Goal: Task Accomplishment & Management: Use online tool/utility

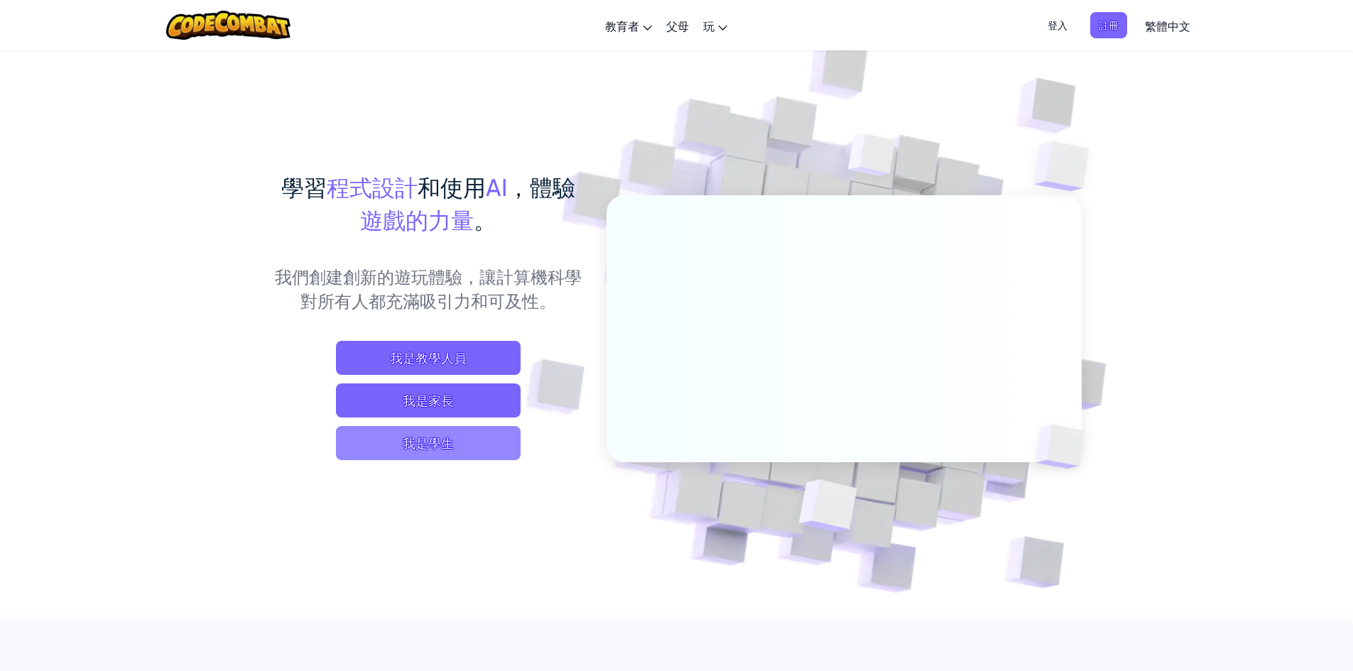
click at [378, 454] on span "我是學生" at bounding box center [428, 443] width 185 height 34
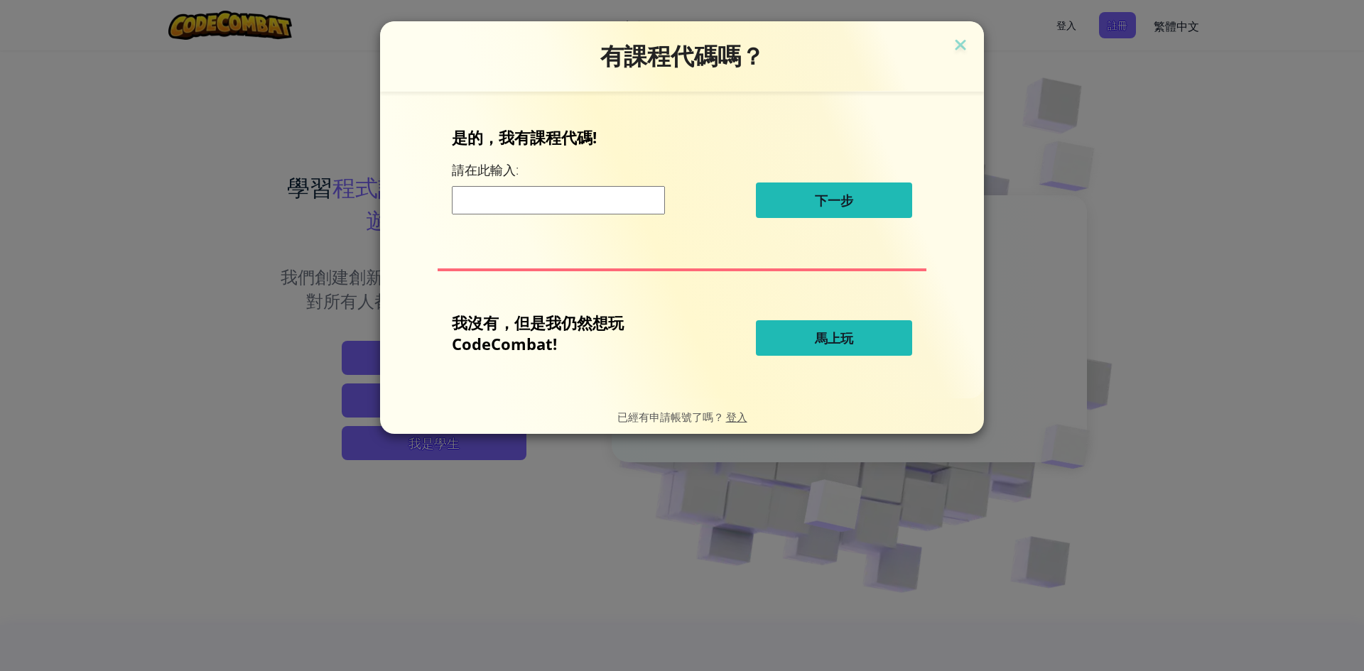
click at [839, 328] on button "馬上玩" at bounding box center [834, 338] width 156 height 36
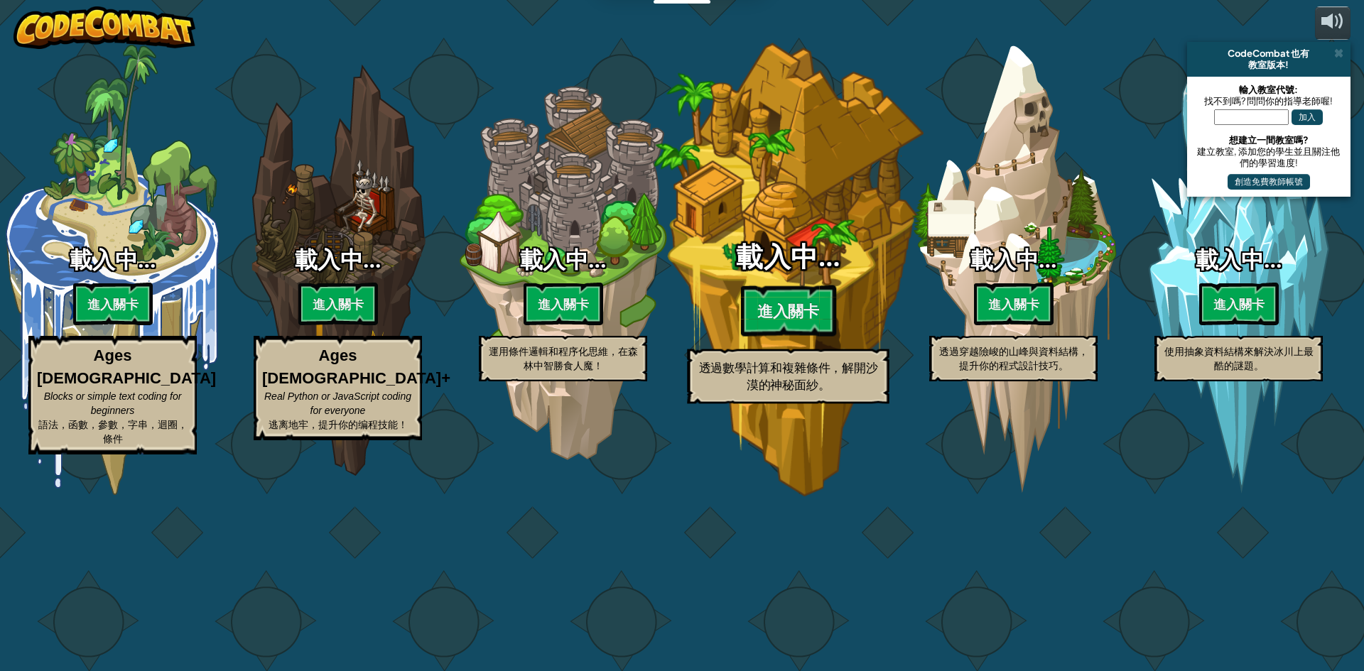
select select "zh-HANT"
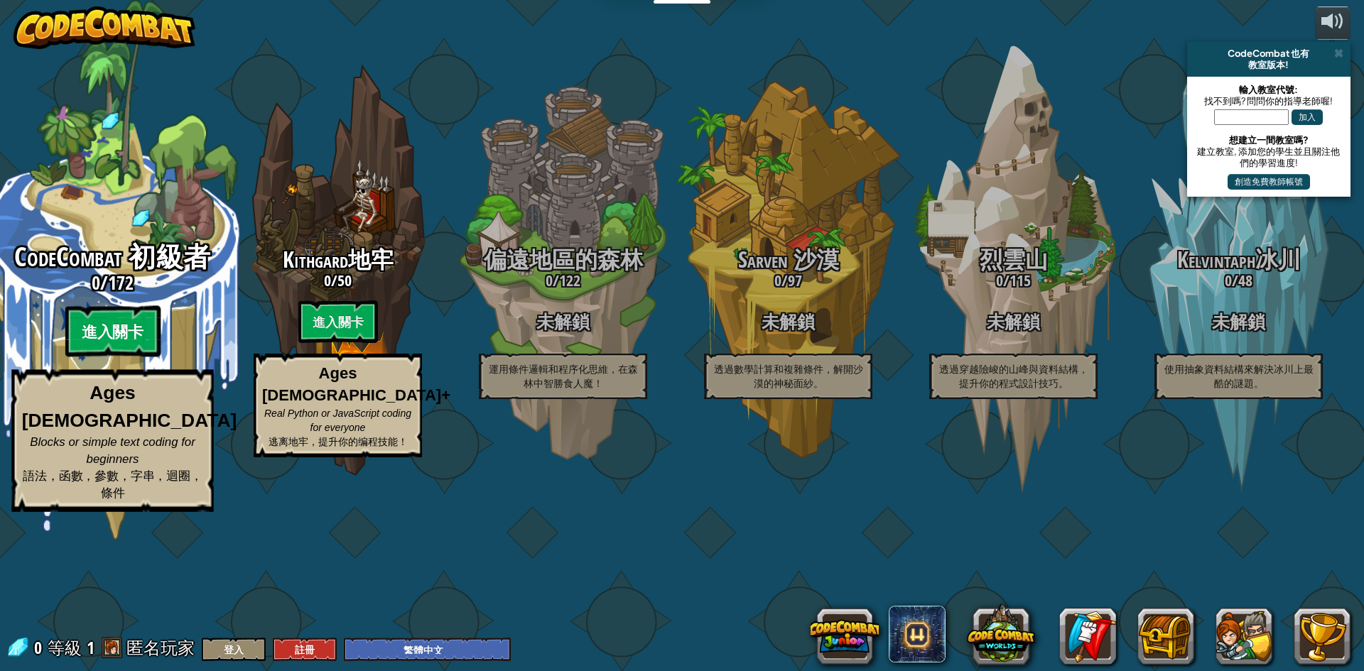
click at [117, 357] on btn "進入關卡" at bounding box center [112, 331] width 95 height 51
select select "zh-HANT"
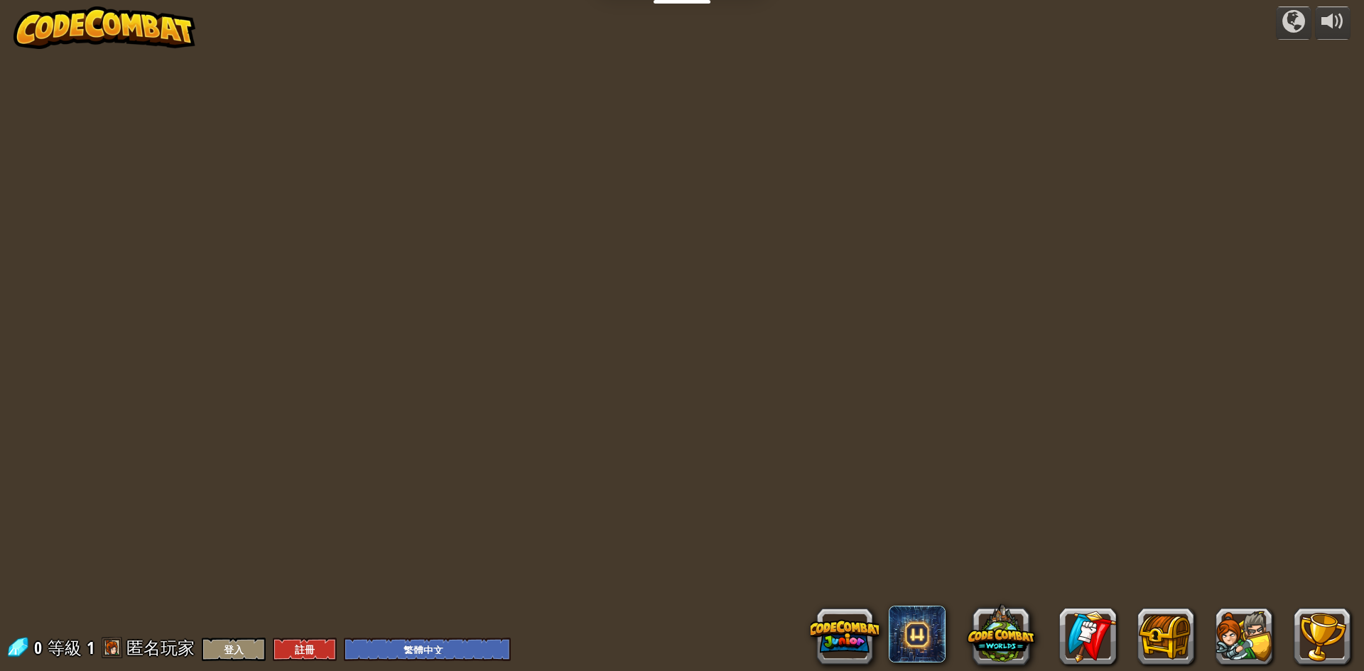
select select "zh-HANT"
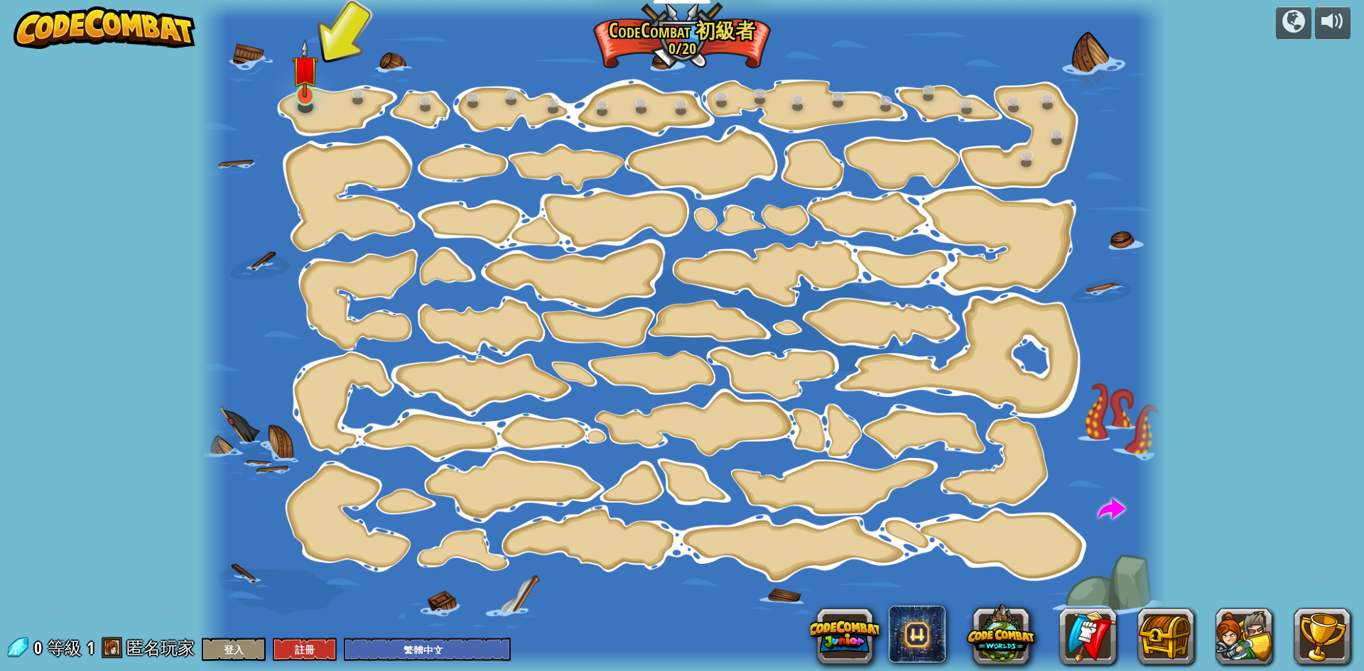
click at [310, 97] on img at bounding box center [305, 68] width 26 height 59
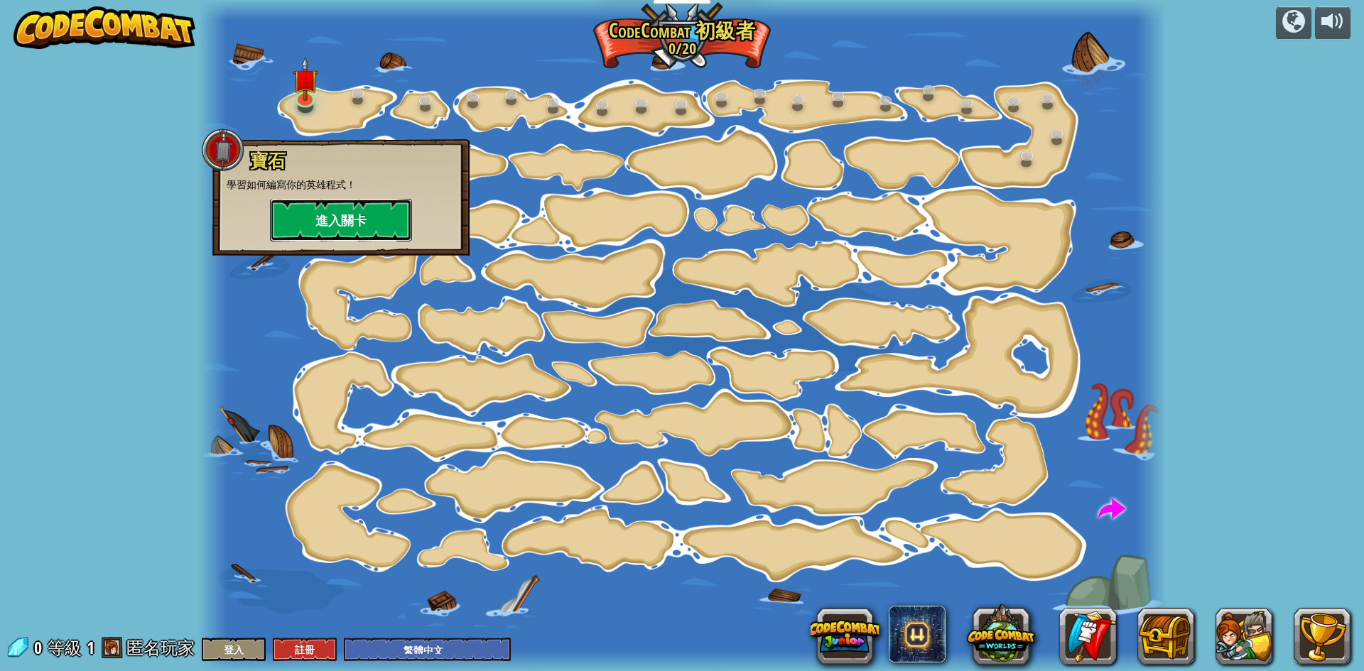
click at [365, 227] on button "進入關卡" at bounding box center [341, 220] width 142 height 43
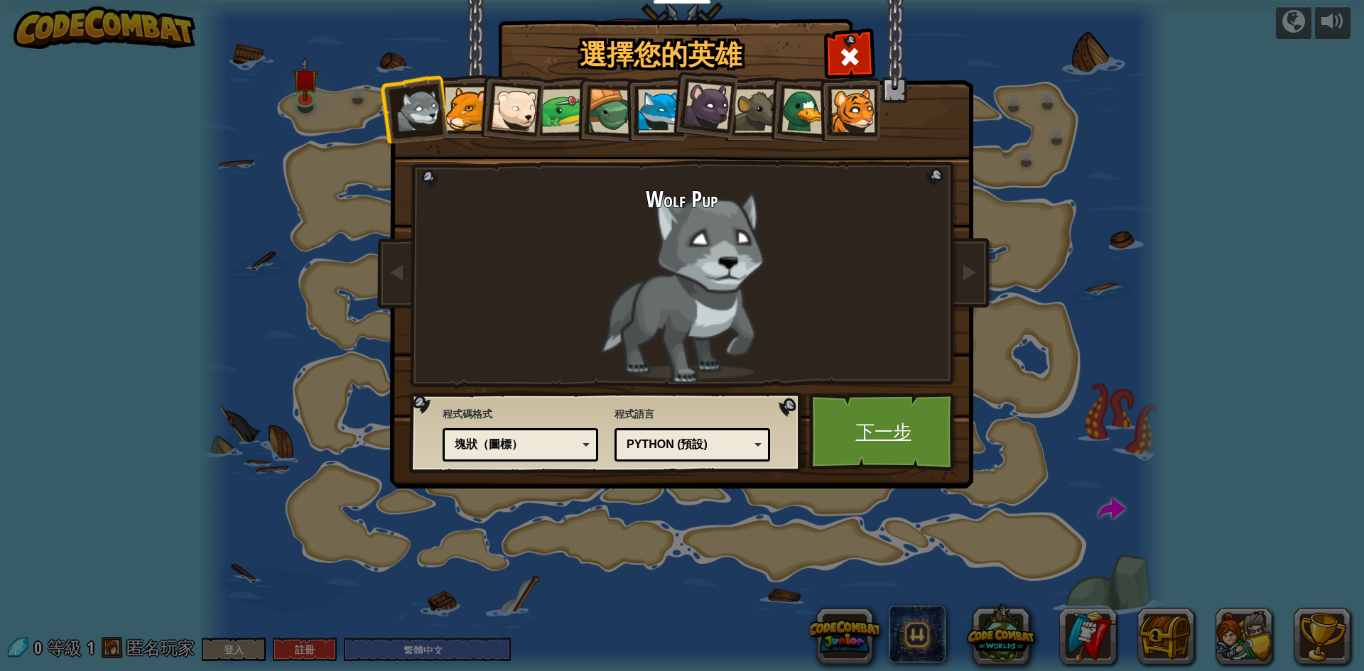
click at [890, 421] on link "下一步" at bounding box center [883, 432] width 148 height 78
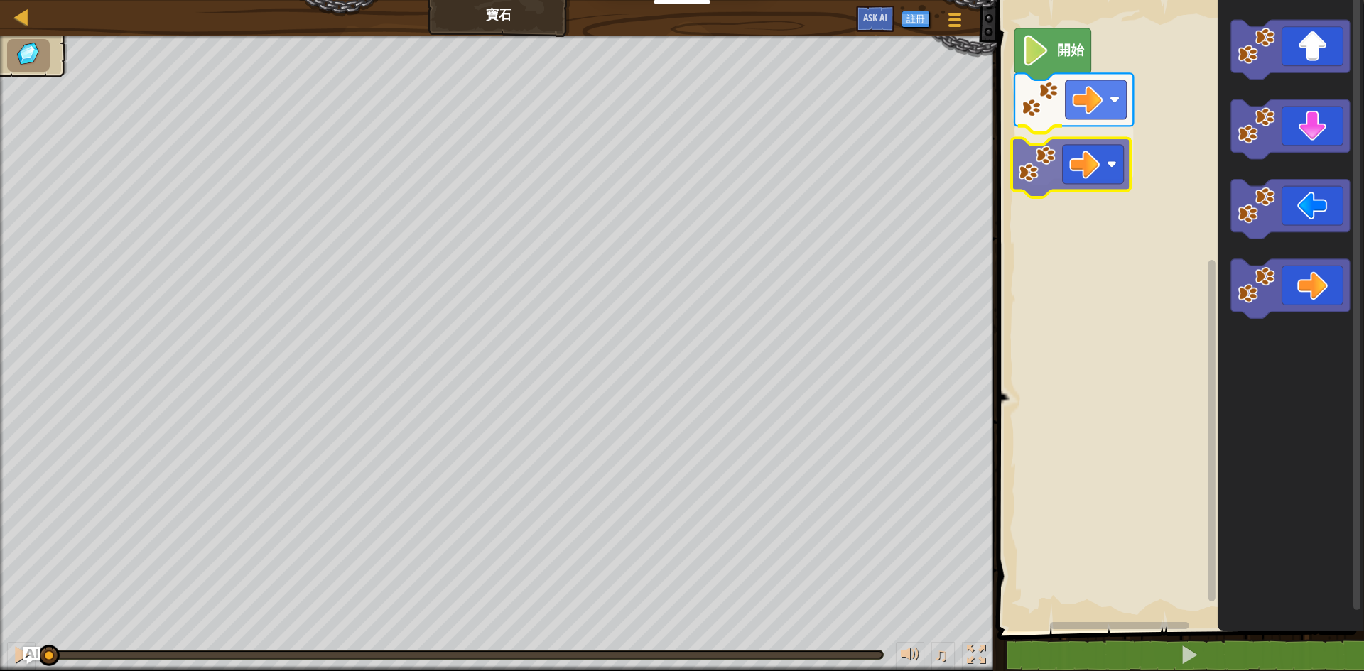
click at [1063, 160] on div "開始" at bounding box center [1178, 312] width 371 height 639
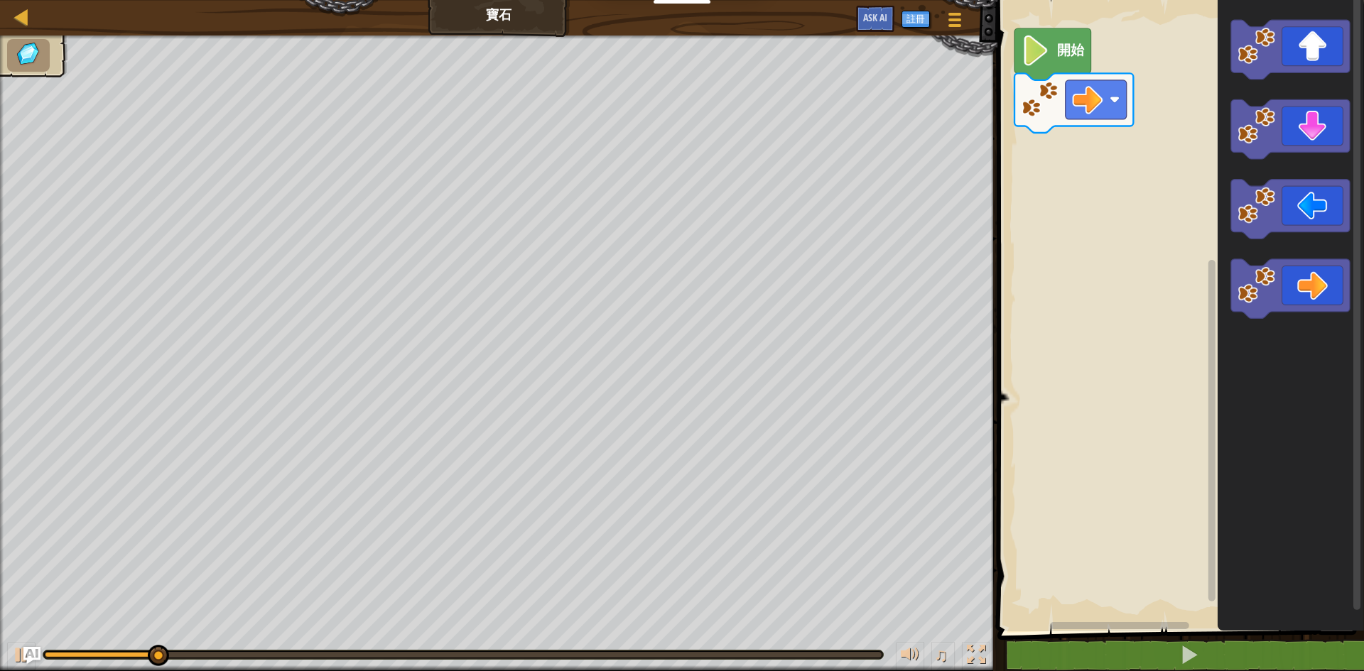
click at [1120, 189] on div "開始" at bounding box center [1178, 312] width 371 height 639
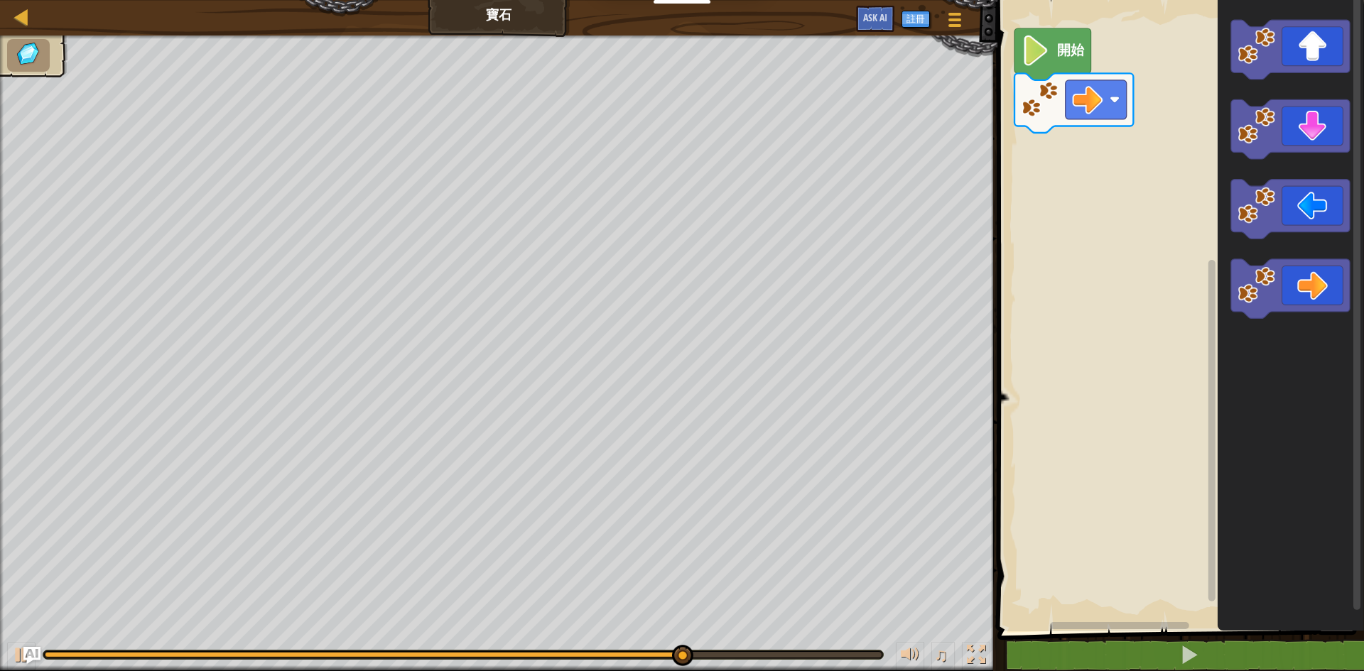
click at [1059, 487] on rect "Blockly工作區" at bounding box center [1178, 312] width 371 height 639
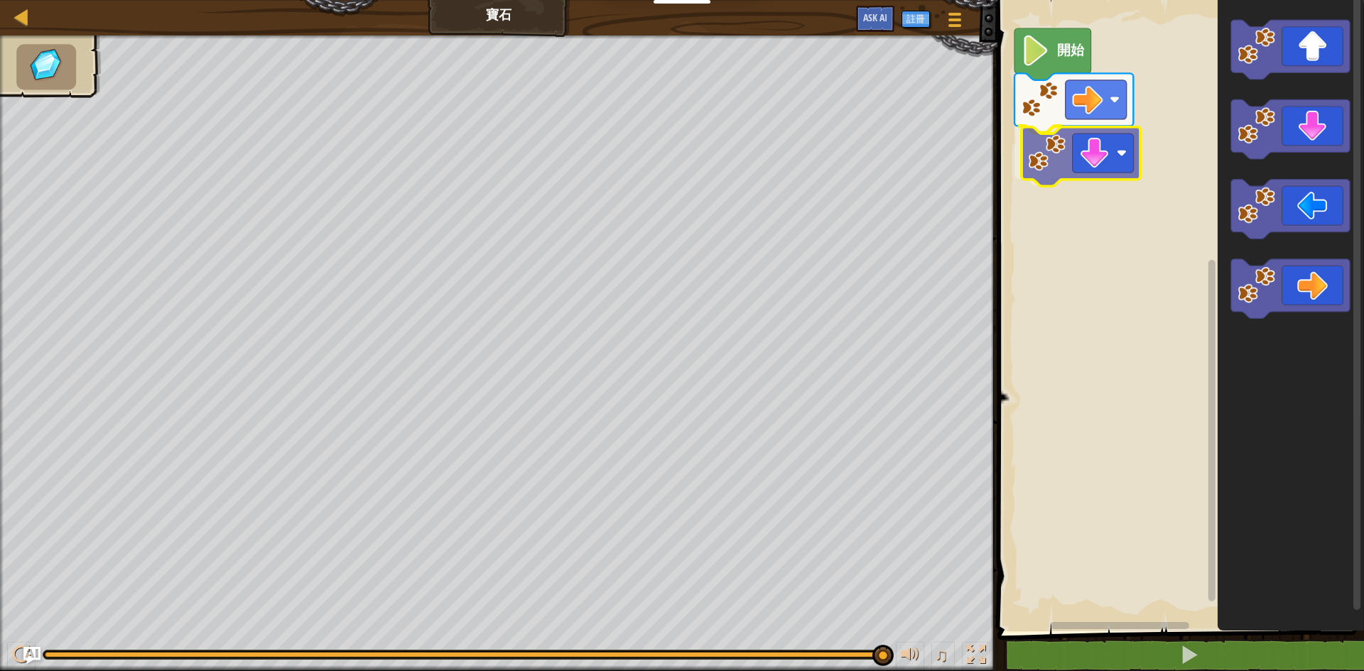
click at [1108, 160] on div "開始" at bounding box center [1178, 312] width 371 height 639
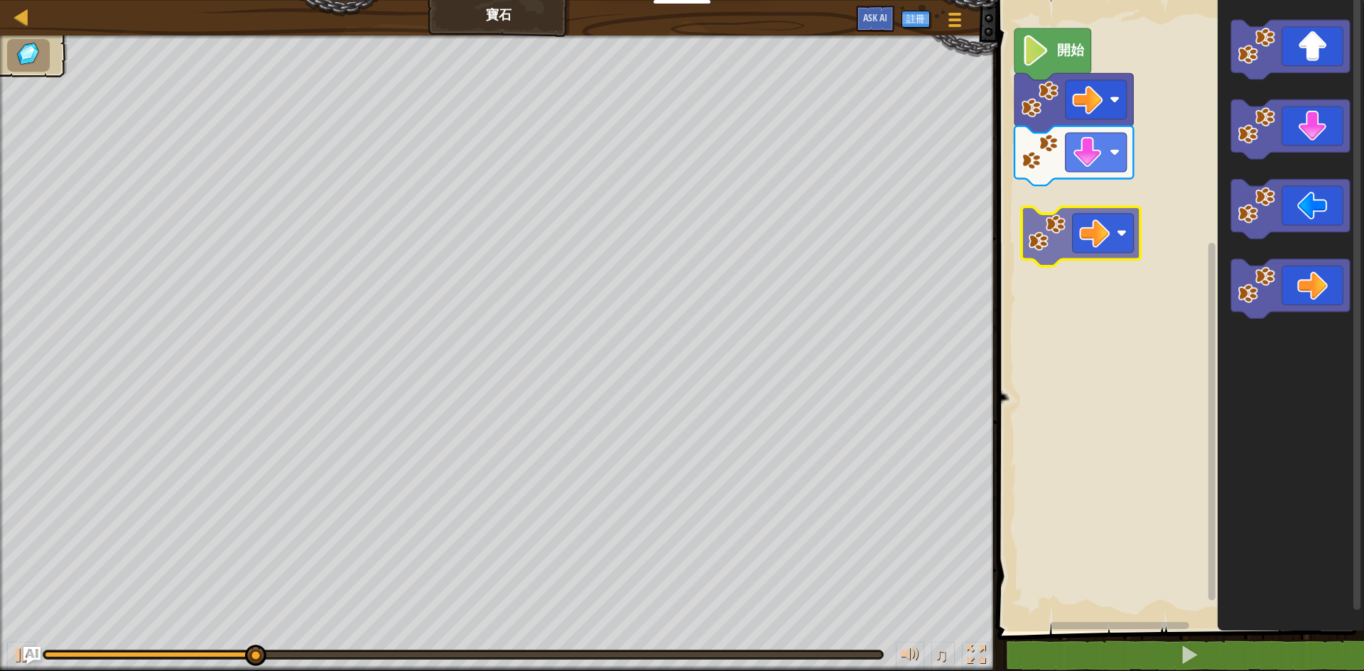
click at [1096, 204] on div "開始" at bounding box center [1178, 312] width 371 height 639
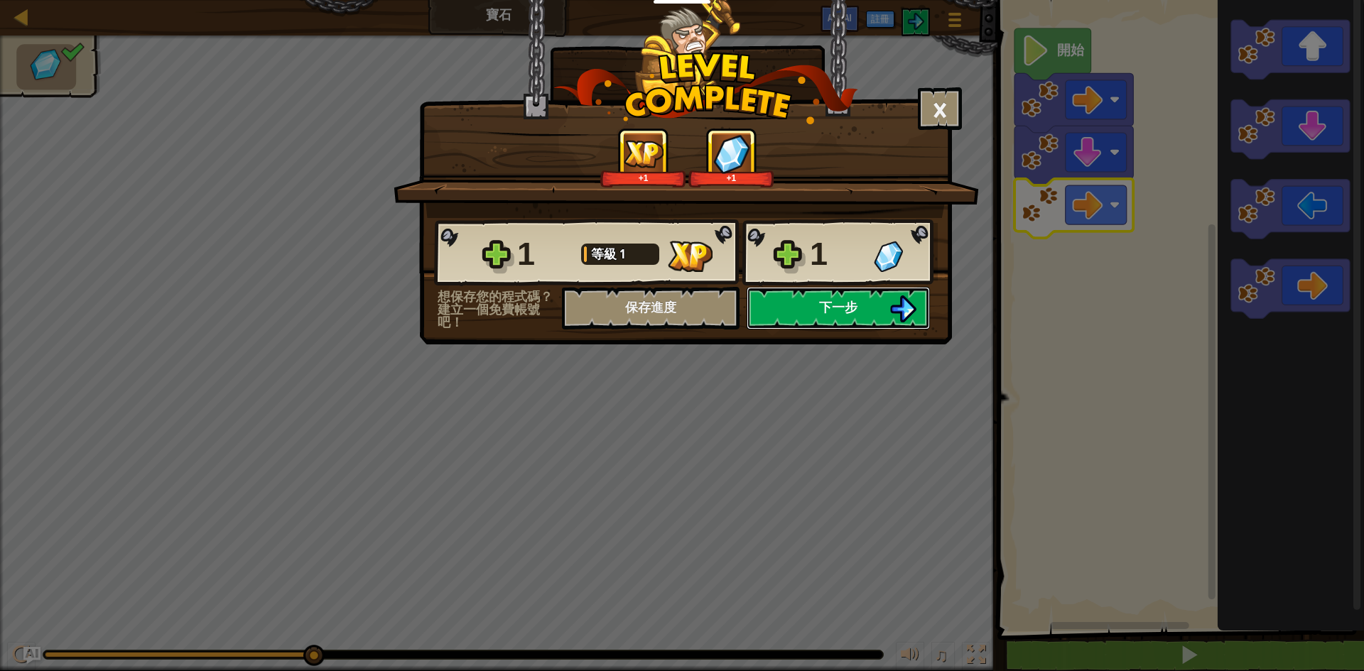
click at [890, 302] on img at bounding box center [902, 309] width 27 height 27
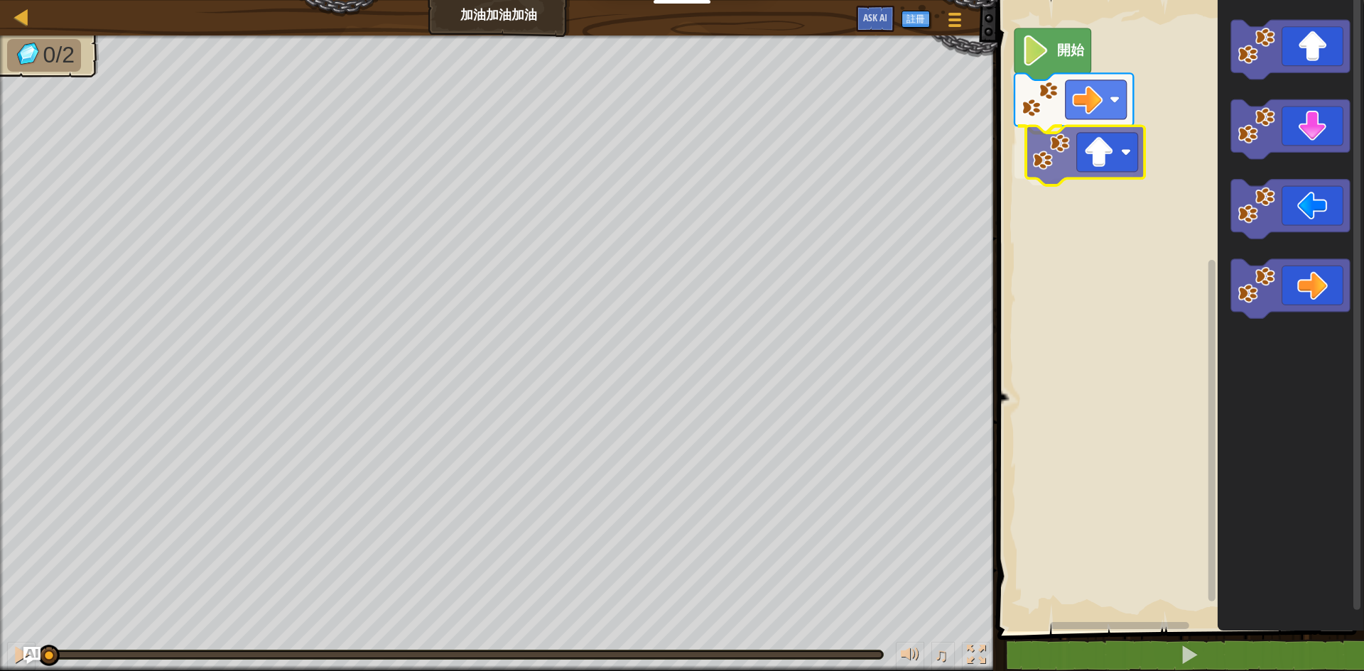
click at [1108, 163] on div "開始" at bounding box center [1178, 312] width 371 height 639
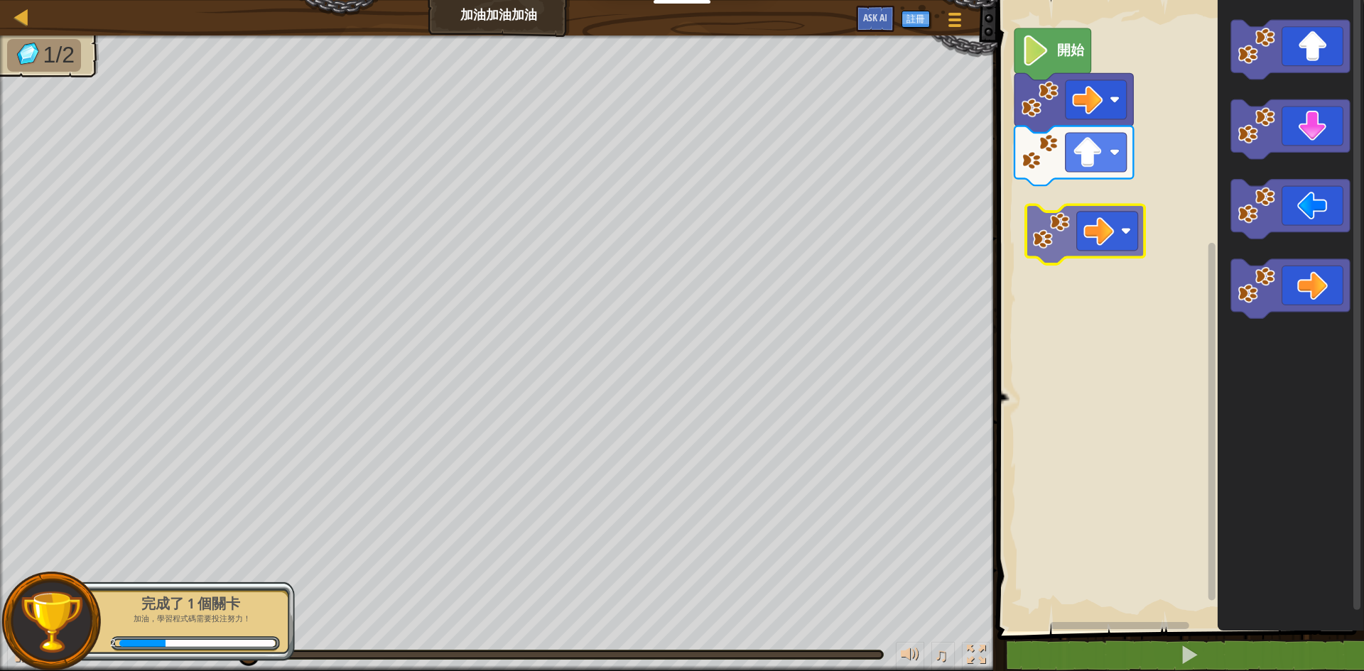
click at [1109, 239] on div "開始" at bounding box center [1178, 312] width 371 height 639
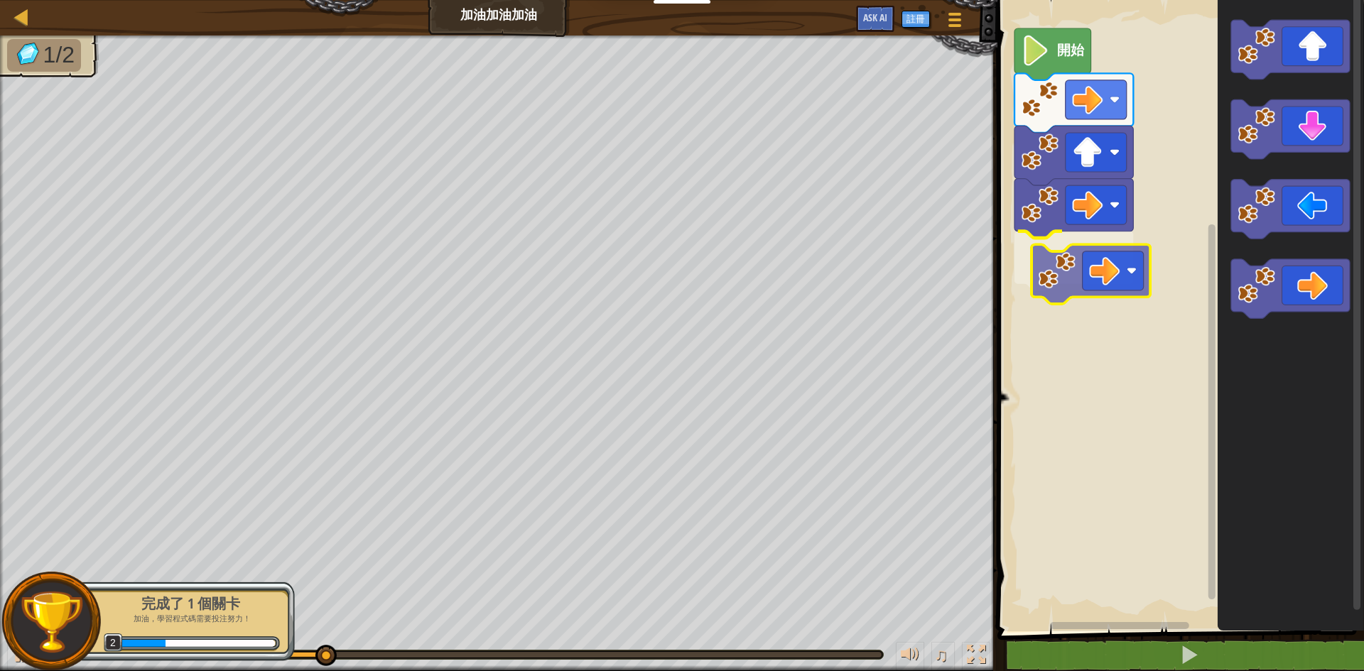
click at [1113, 274] on div "開始" at bounding box center [1178, 312] width 371 height 639
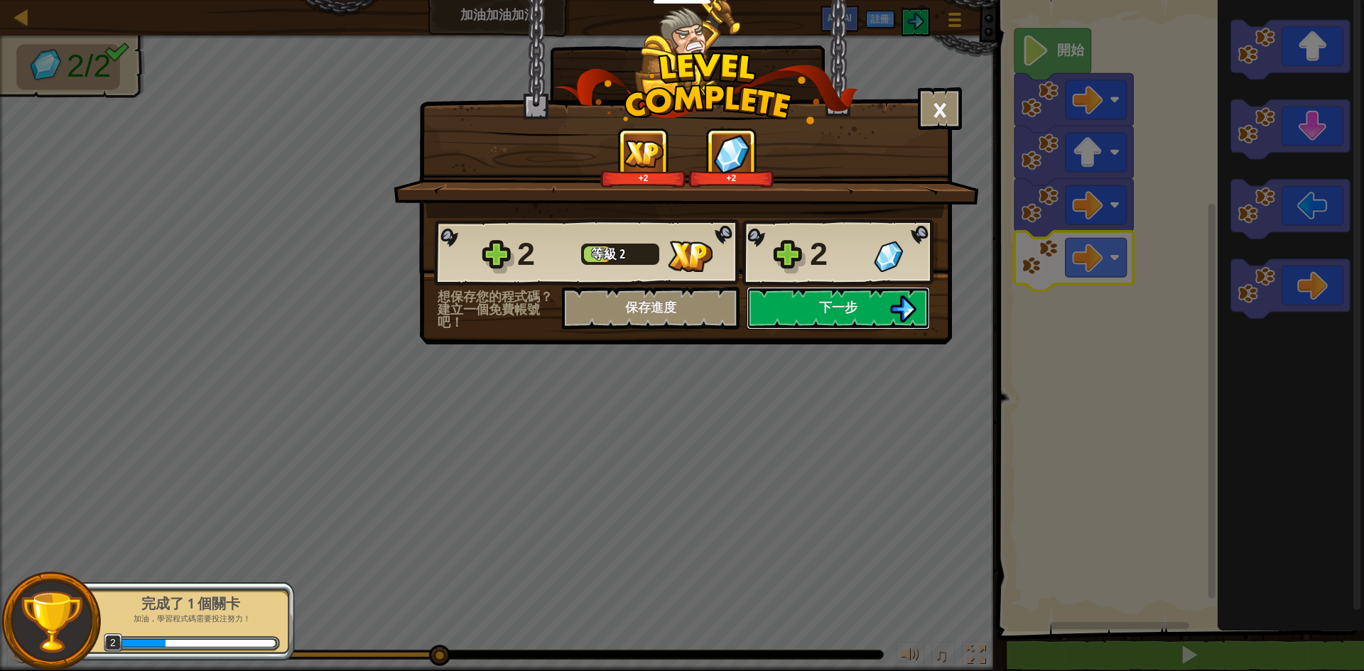
click at [804, 305] on button "下一步" at bounding box center [838, 308] width 183 height 43
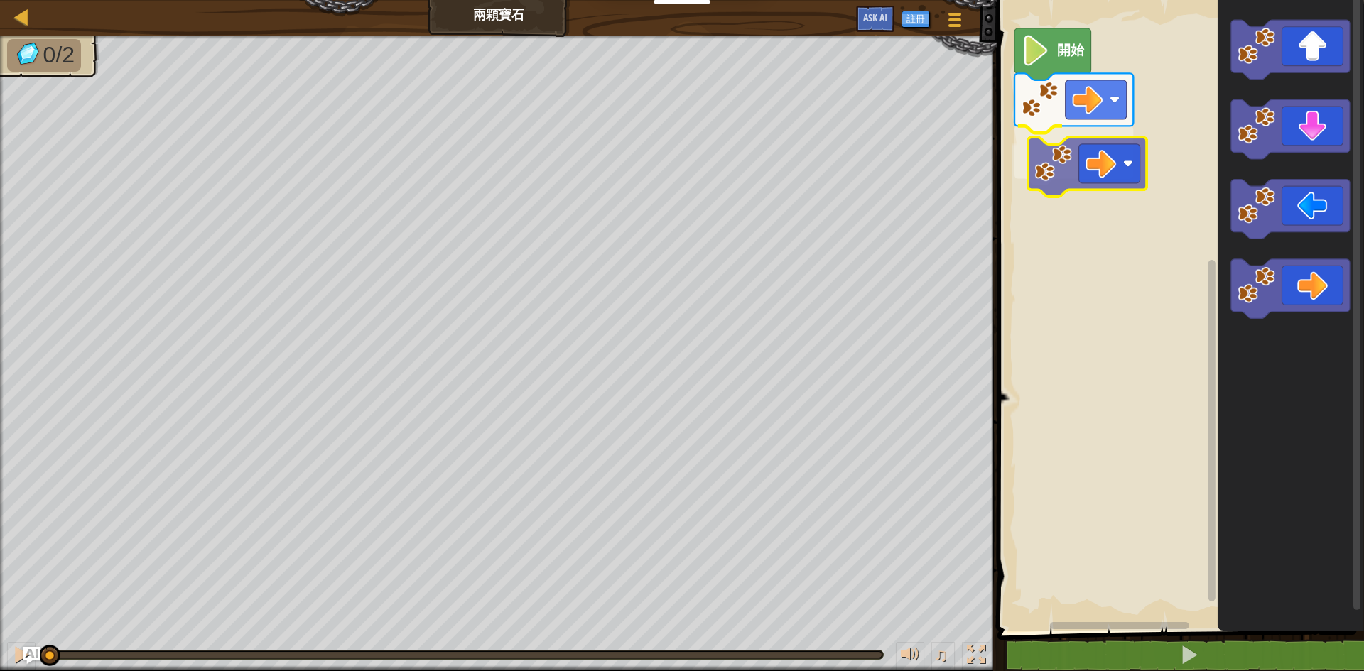
click at [1097, 160] on div "開始" at bounding box center [1178, 312] width 371 height 639
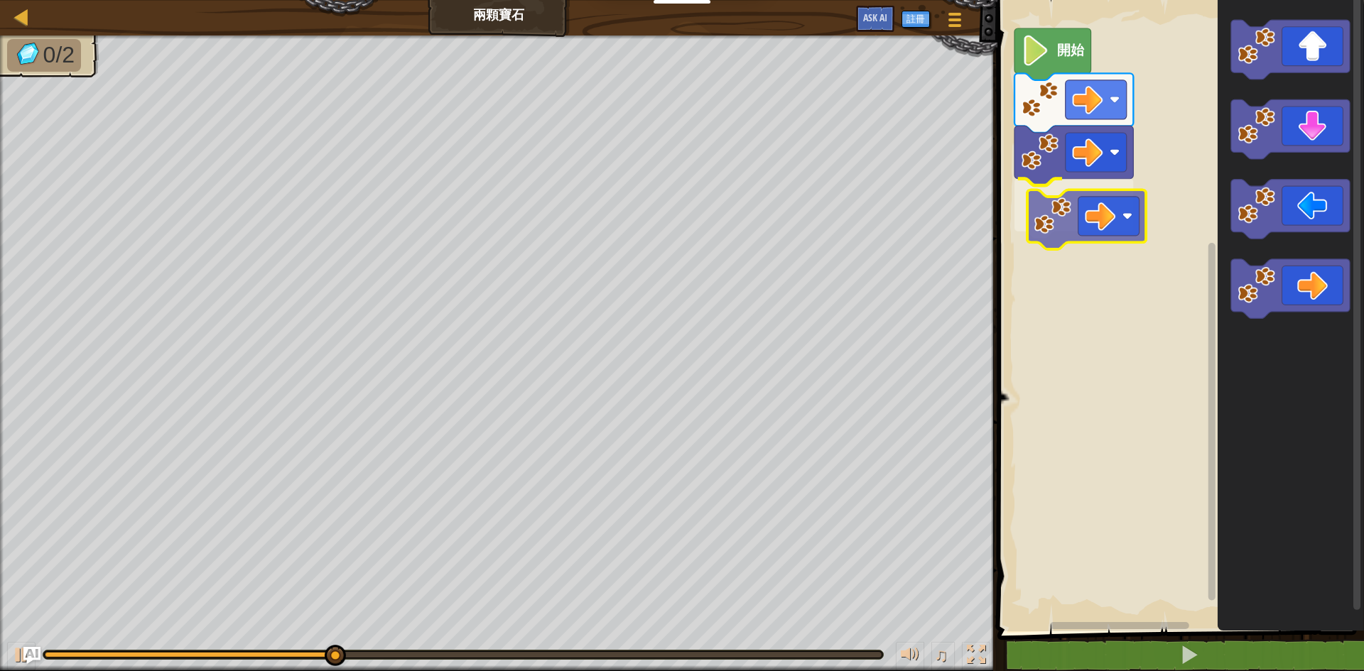
click at [1120, 206] on div "開始" at bounding box center [1178, 312] width 371 height 639
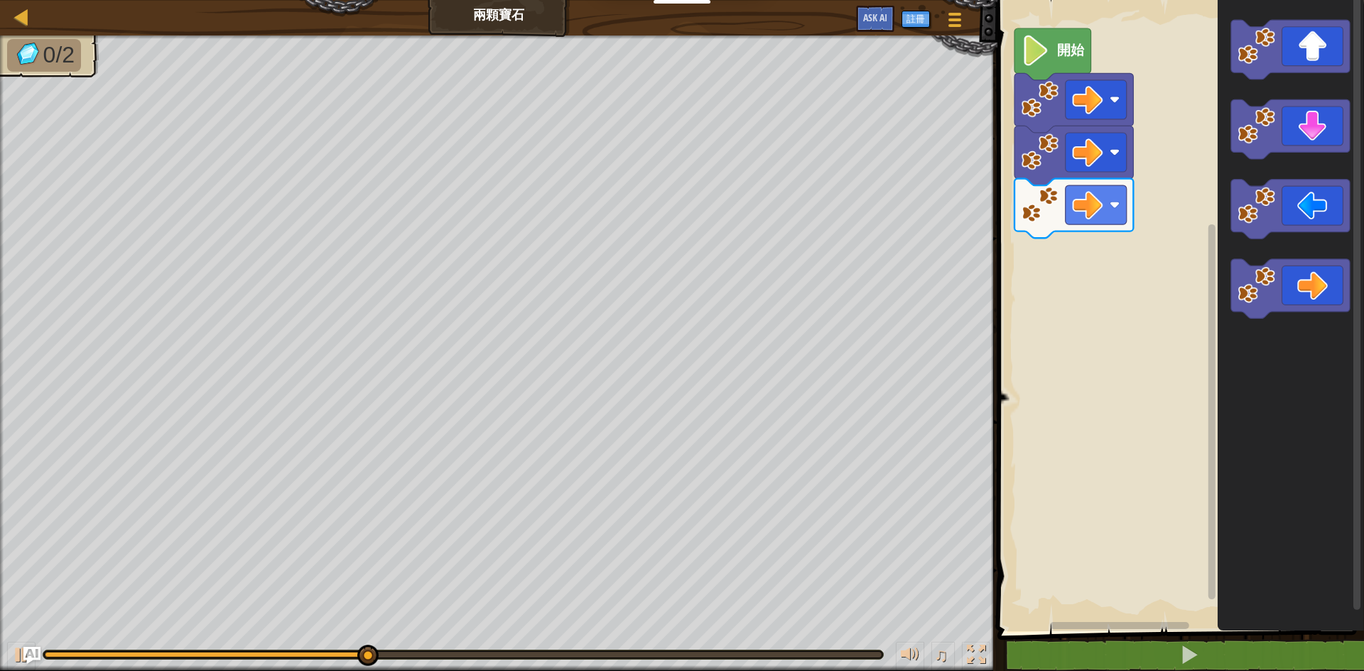
click at [1093, 296] on div "開始" at bounding box center [1178, 312] width 371 height 639
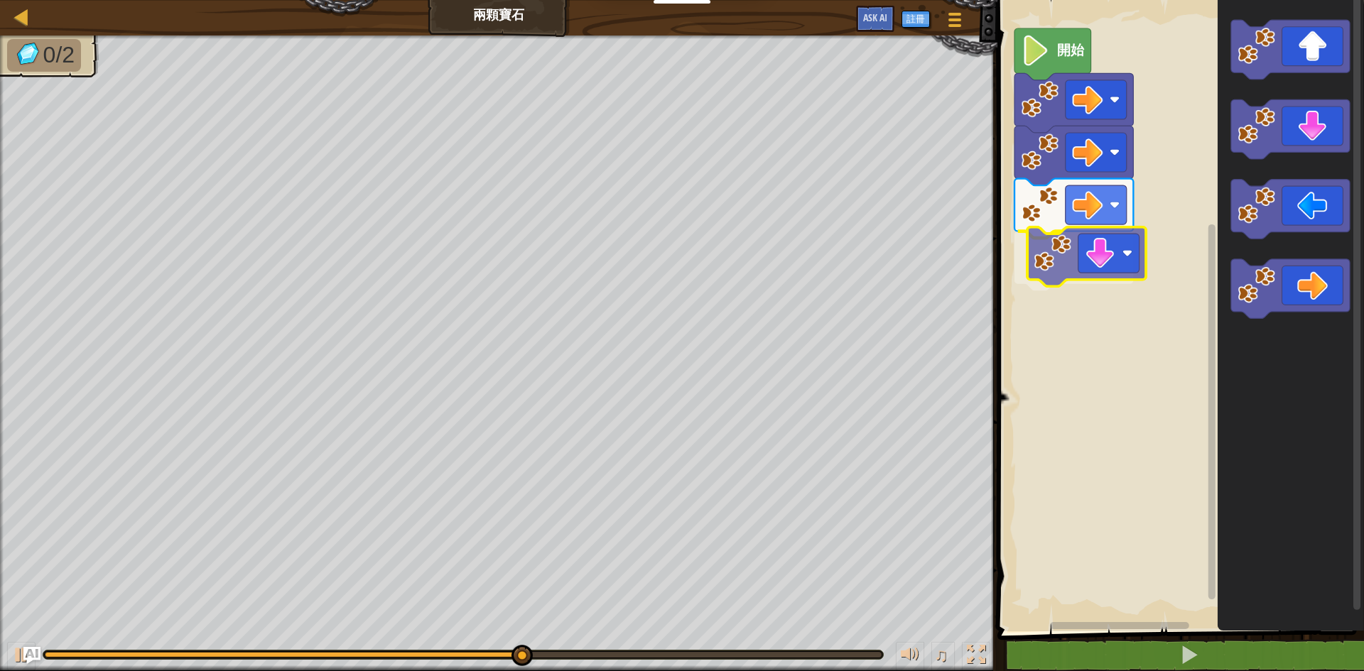
click at [1105, 274] on div "開始" at bounding box center [1178, 312] width 371 height 639
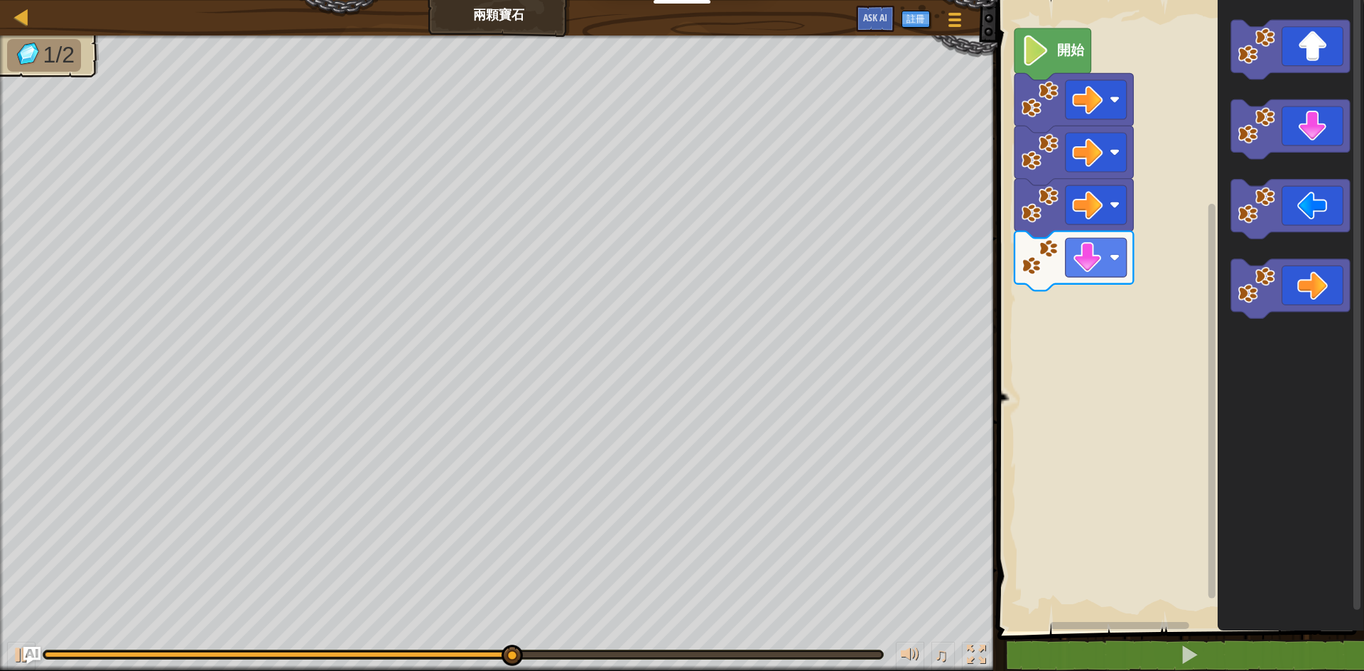
click at [1176, 232] on div "開始" at bounding box center [1178, 312] width 371 height 639
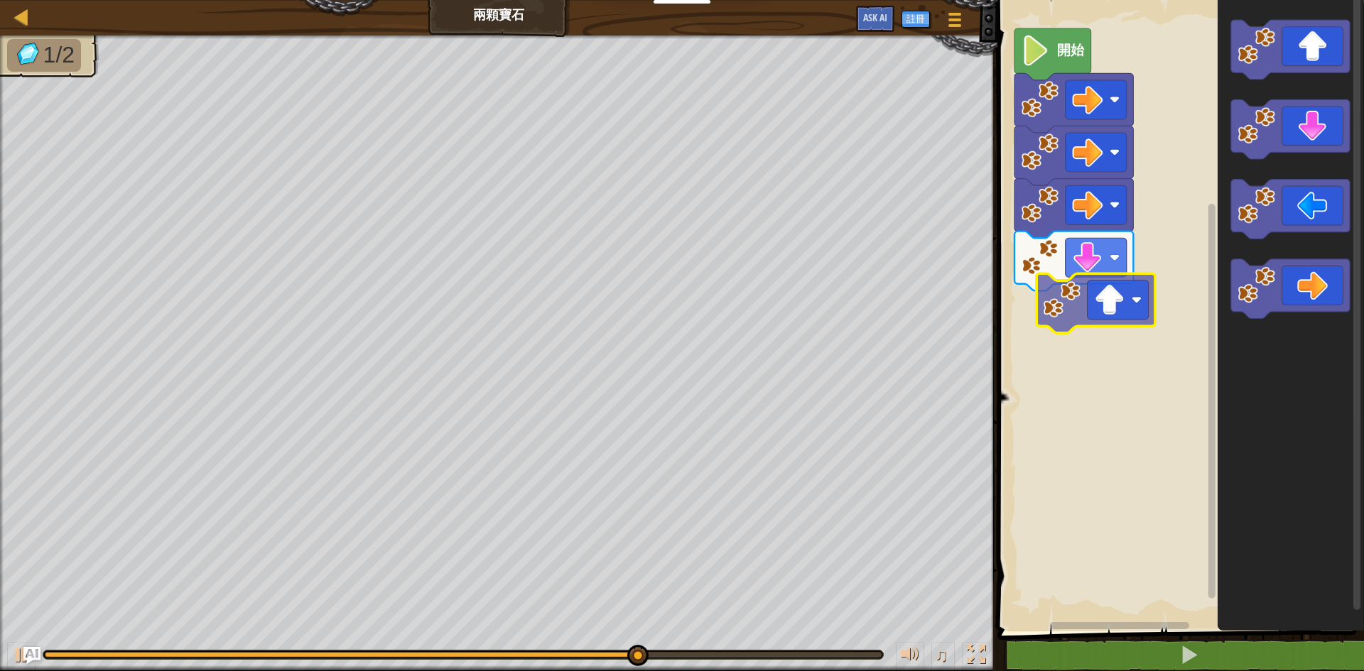
click at [1073, 313] on div "開始" at bounding box center [1178, 312] width 371 height 639
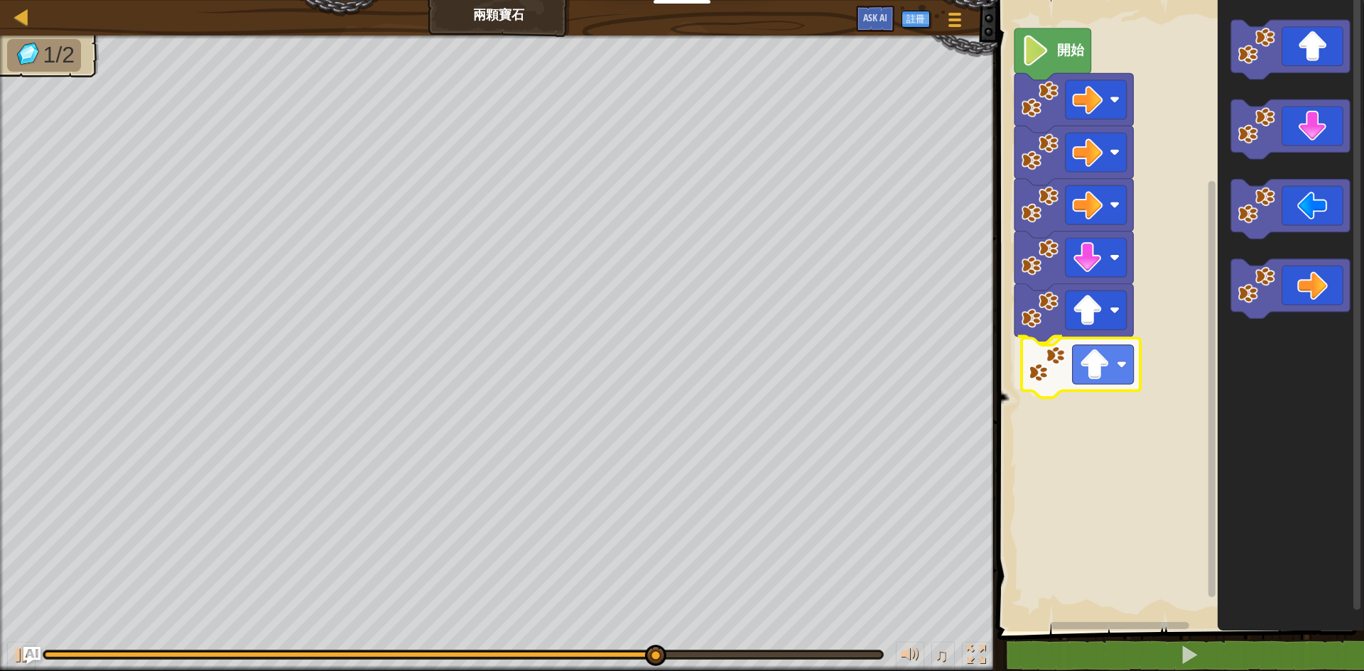
click at [1099, 374] on div "開始" at bounding box center [1178, 312] width 371 height 639
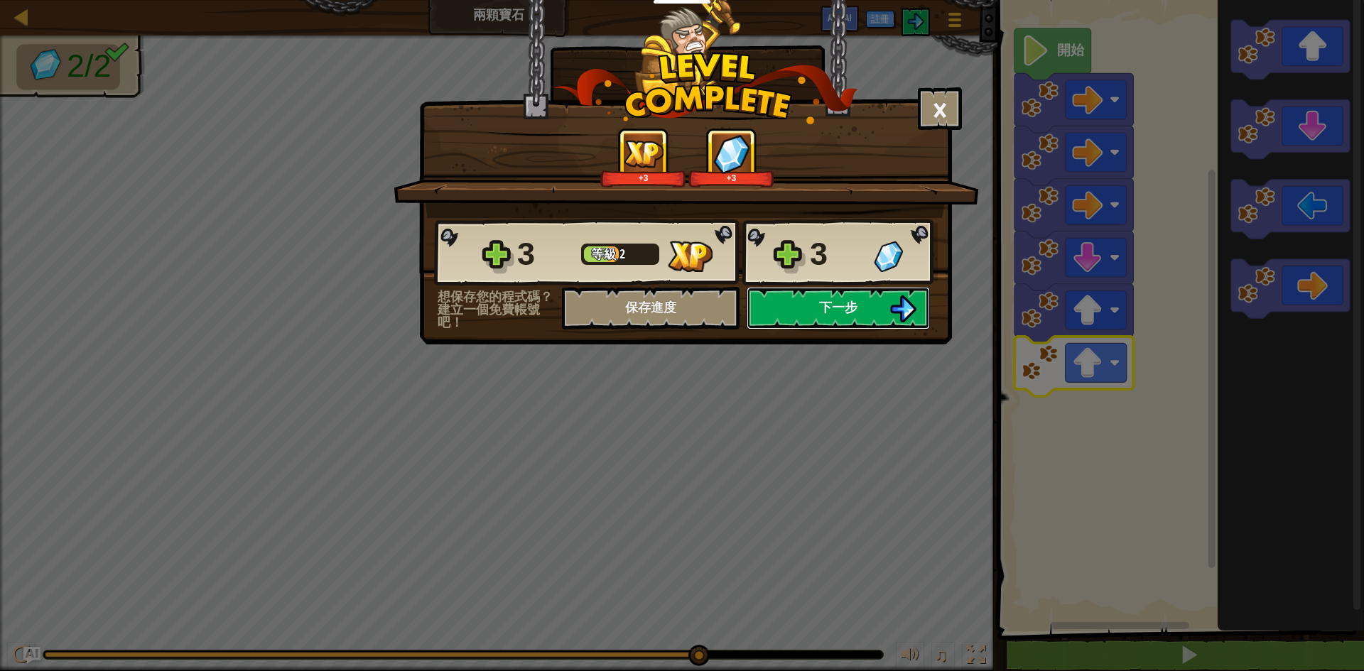
click at [889, 306] on img at bounding box center [902, 309] width 27 height 27
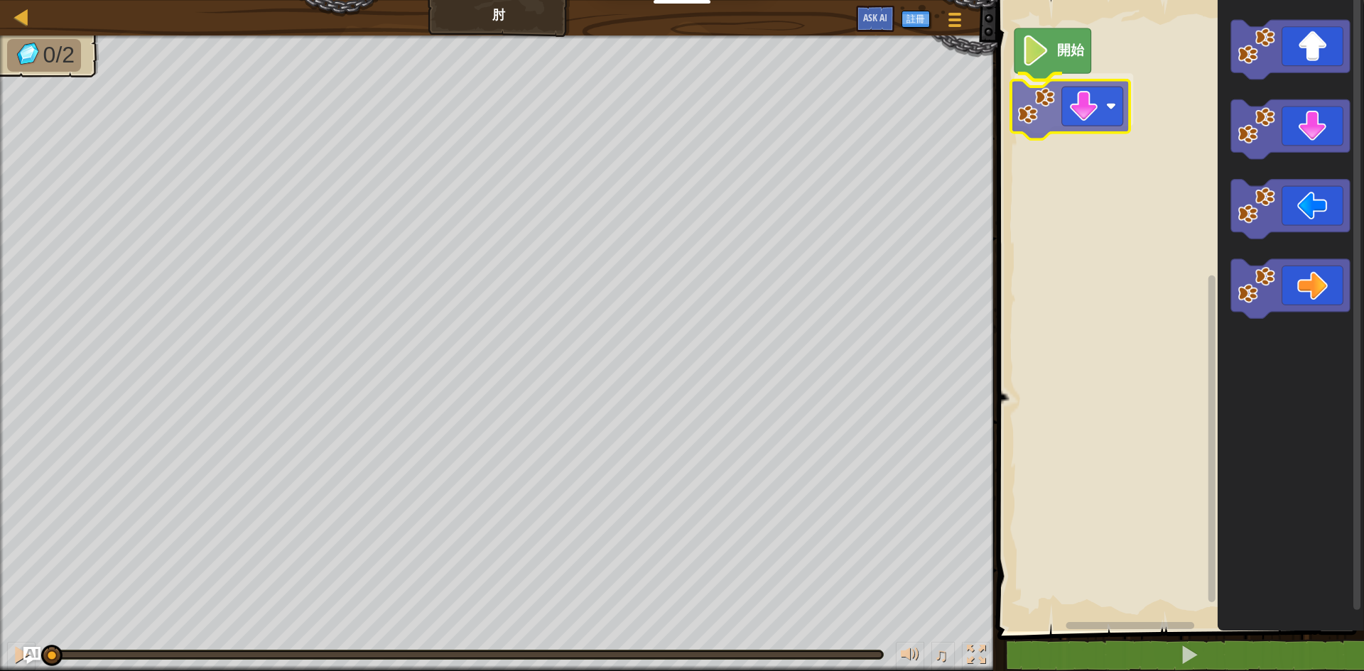
click at [1086, 104] on div "開始" at bounding box center [1178, 312] width 371 height 639
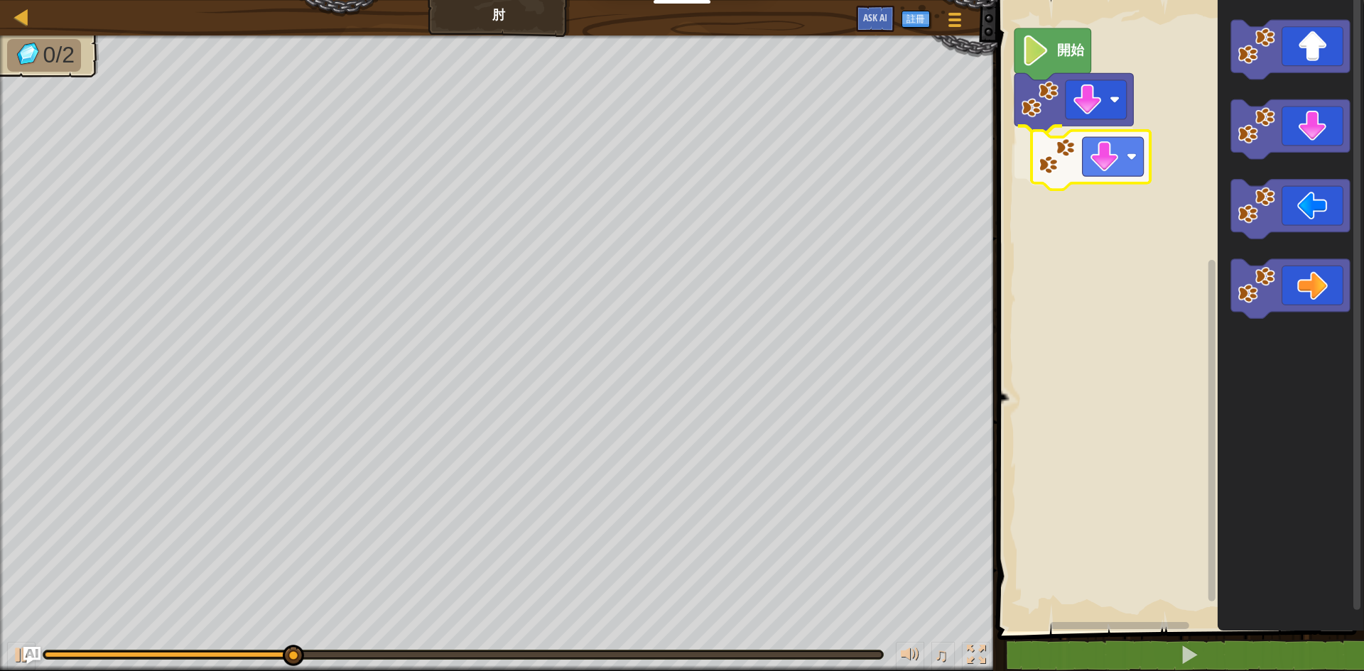
click at [1052, 155] on div "開始" at bounding box center [1178, 312] width 371 height 639
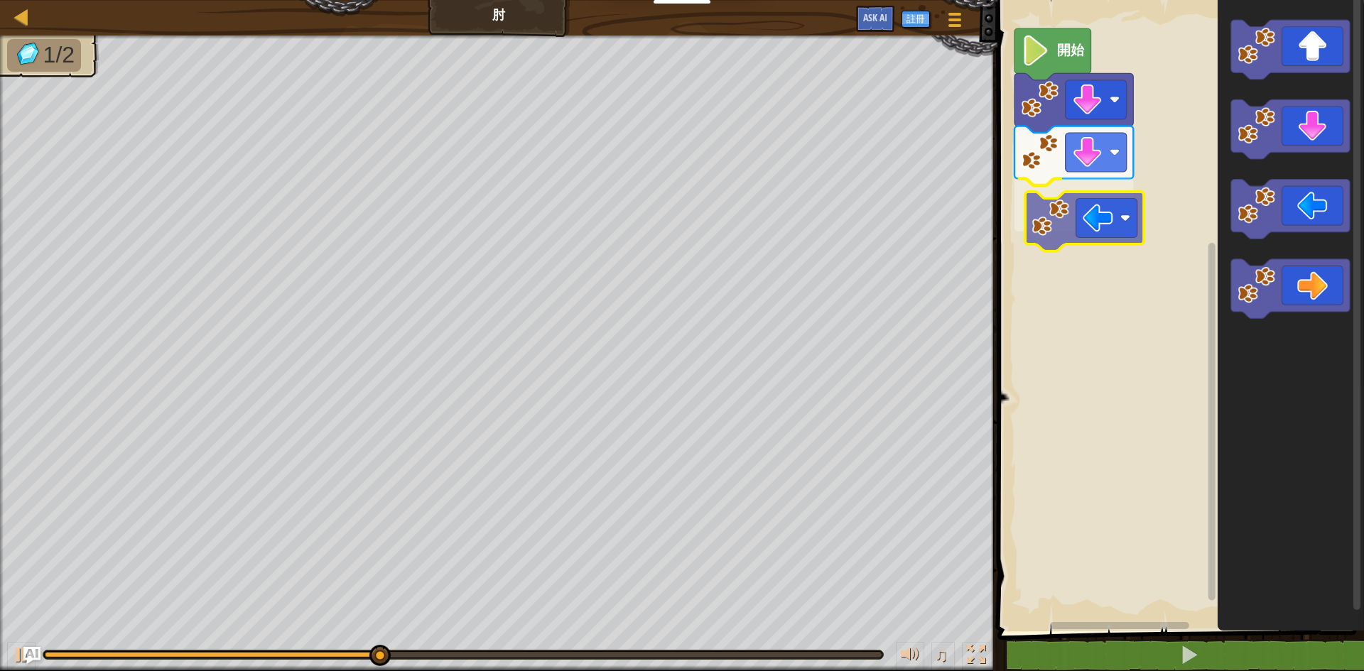
click at [1132, 214] on div "開始" at bounding box center [1178, 312] width 371 height 639
